Goal: Task Accomplishment & Management: Use online tool/utility

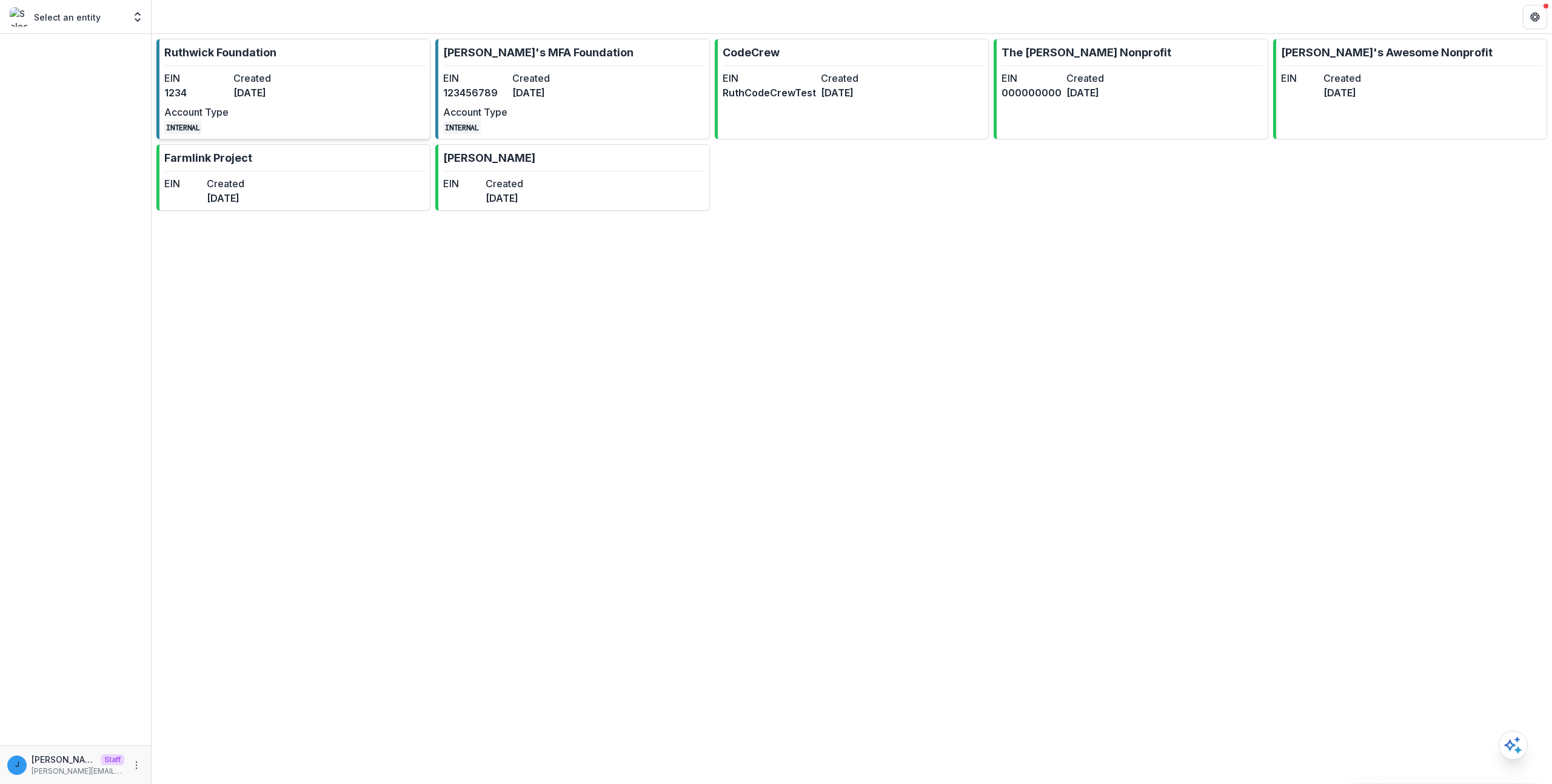
click at [270, 93] on dd "[DATE]" at bounding box center [265, 92] width 64 height 14
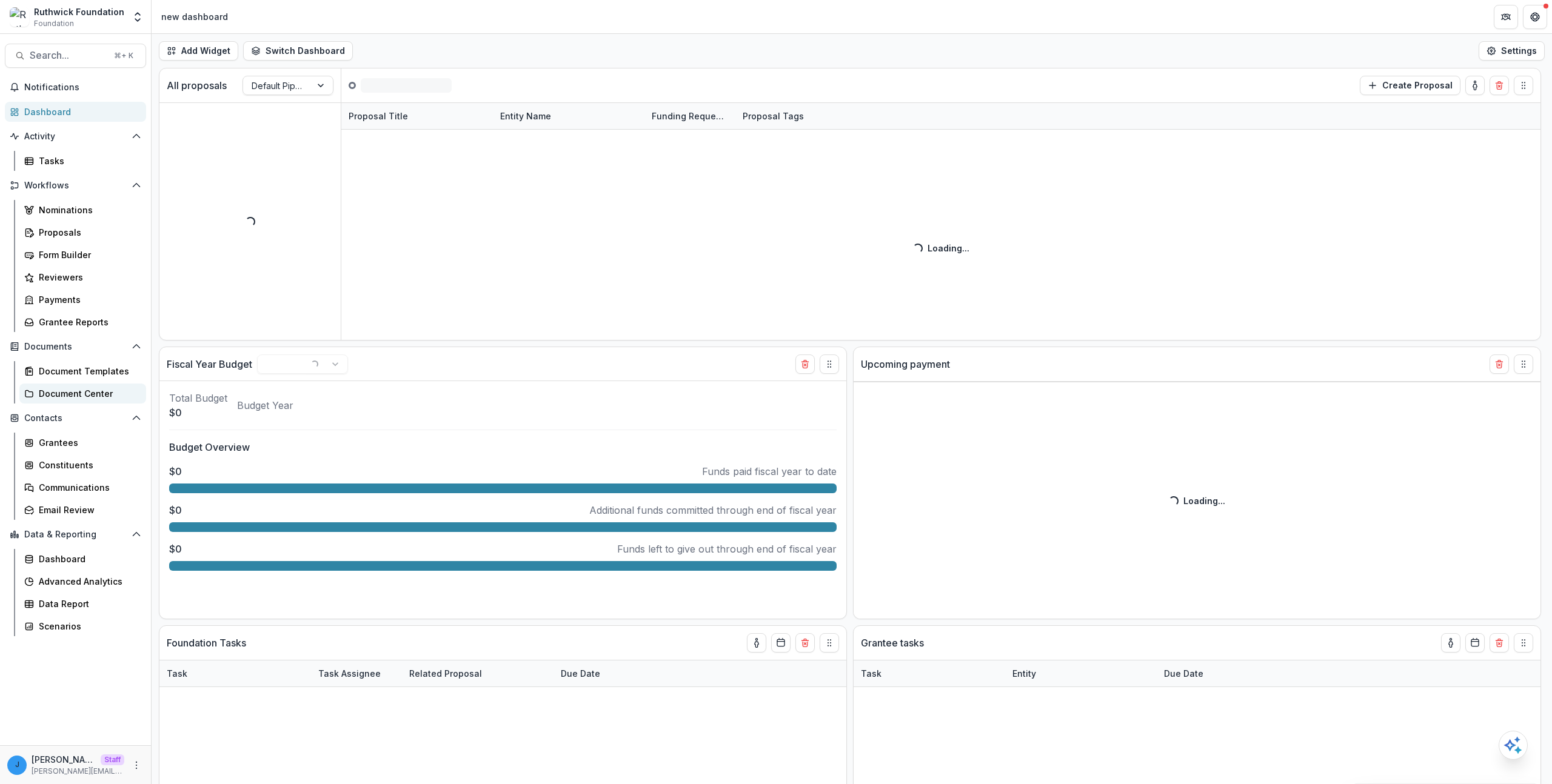
select select "******"
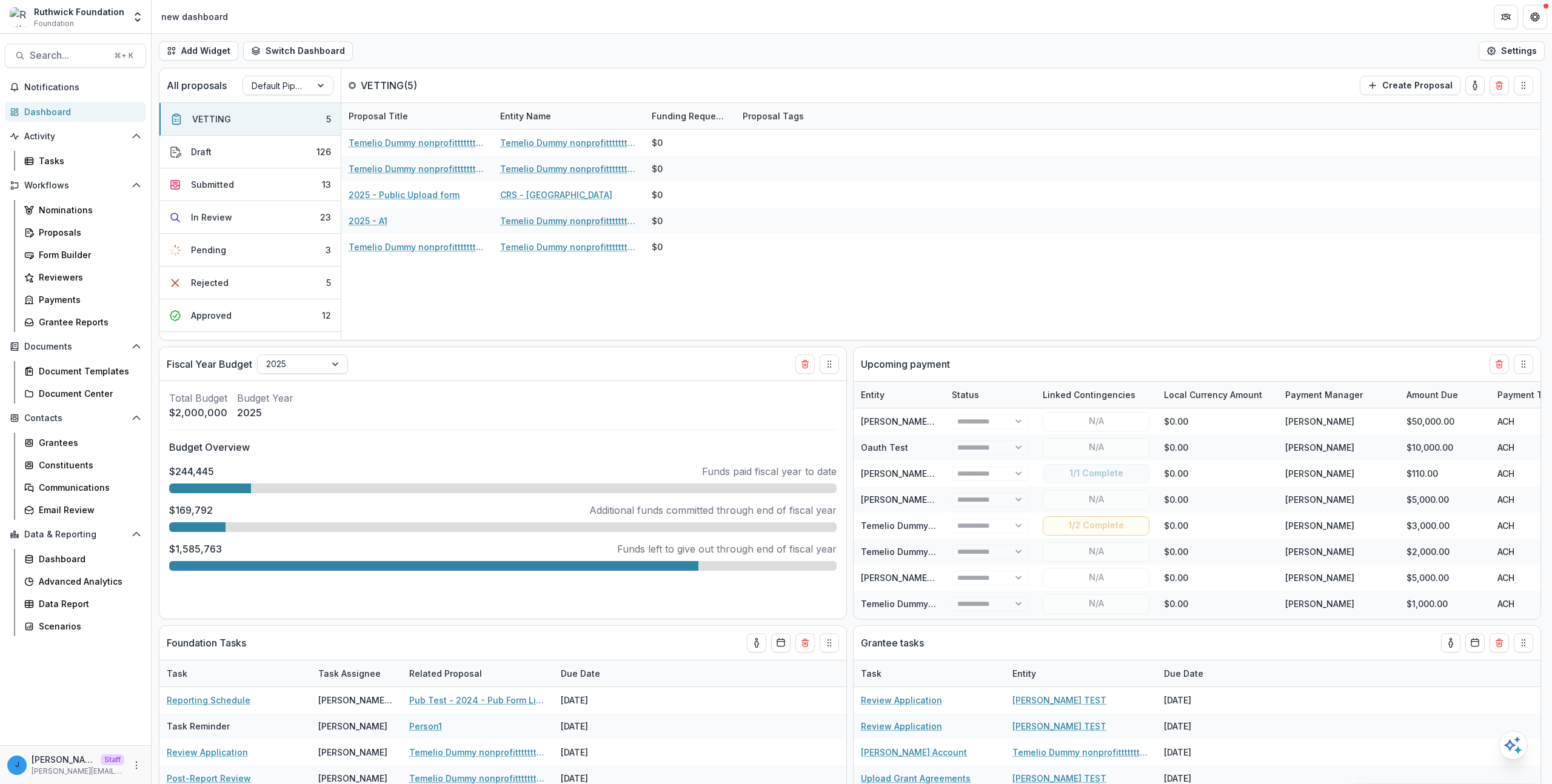
select select "******"
